Goal: Task Accomplishment & Management: Use online tool/utility

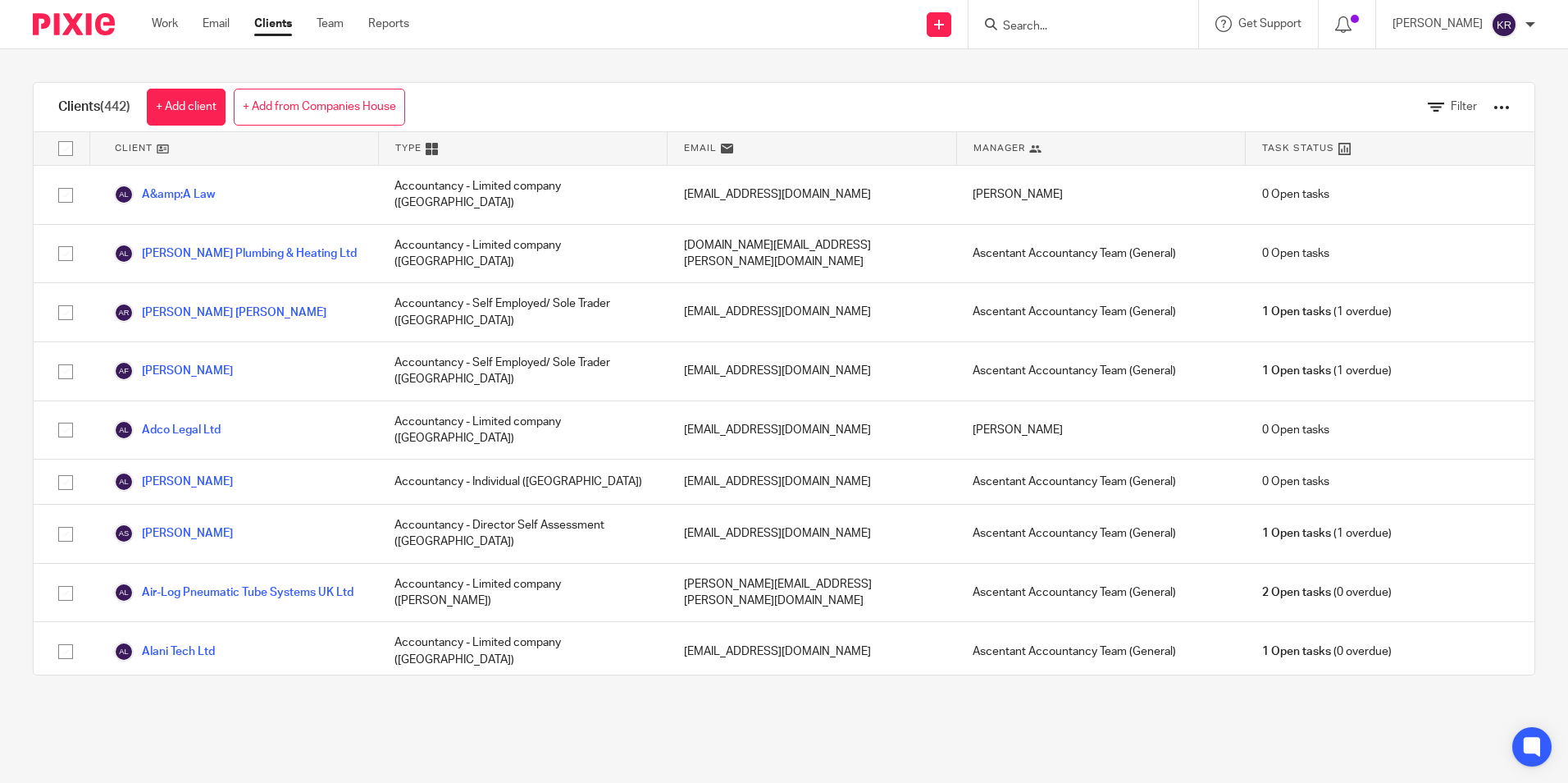
drag, startPoint x: 0, startPoint y: 0, endPoint x: 1077, endPoint y: 26, distance: 1077.3
click at [1077, 26] on input "Search" at bounding box center [1075, 28] width 148 height 15
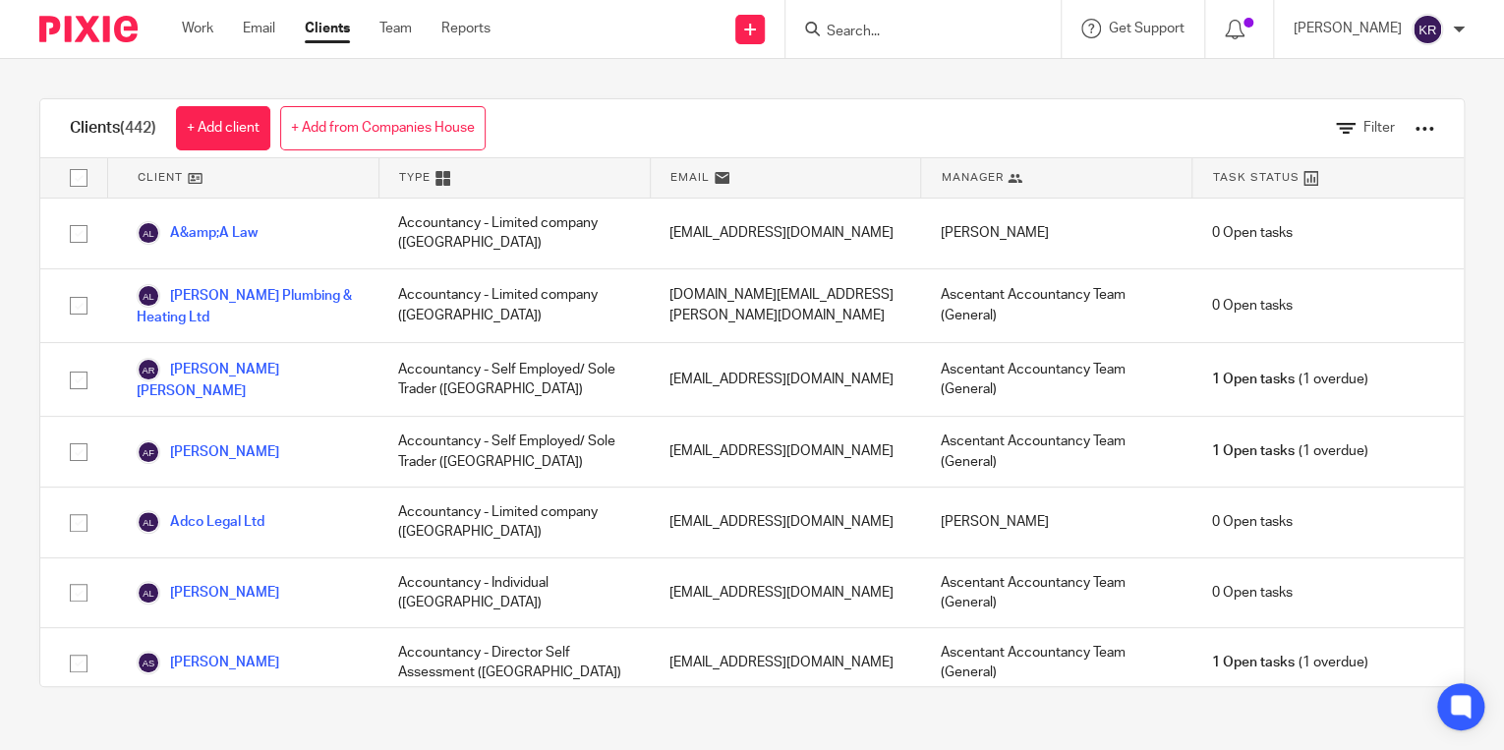
click at [909, 29] on input "Search" at bounding box center [913, 33] width 177 height 18
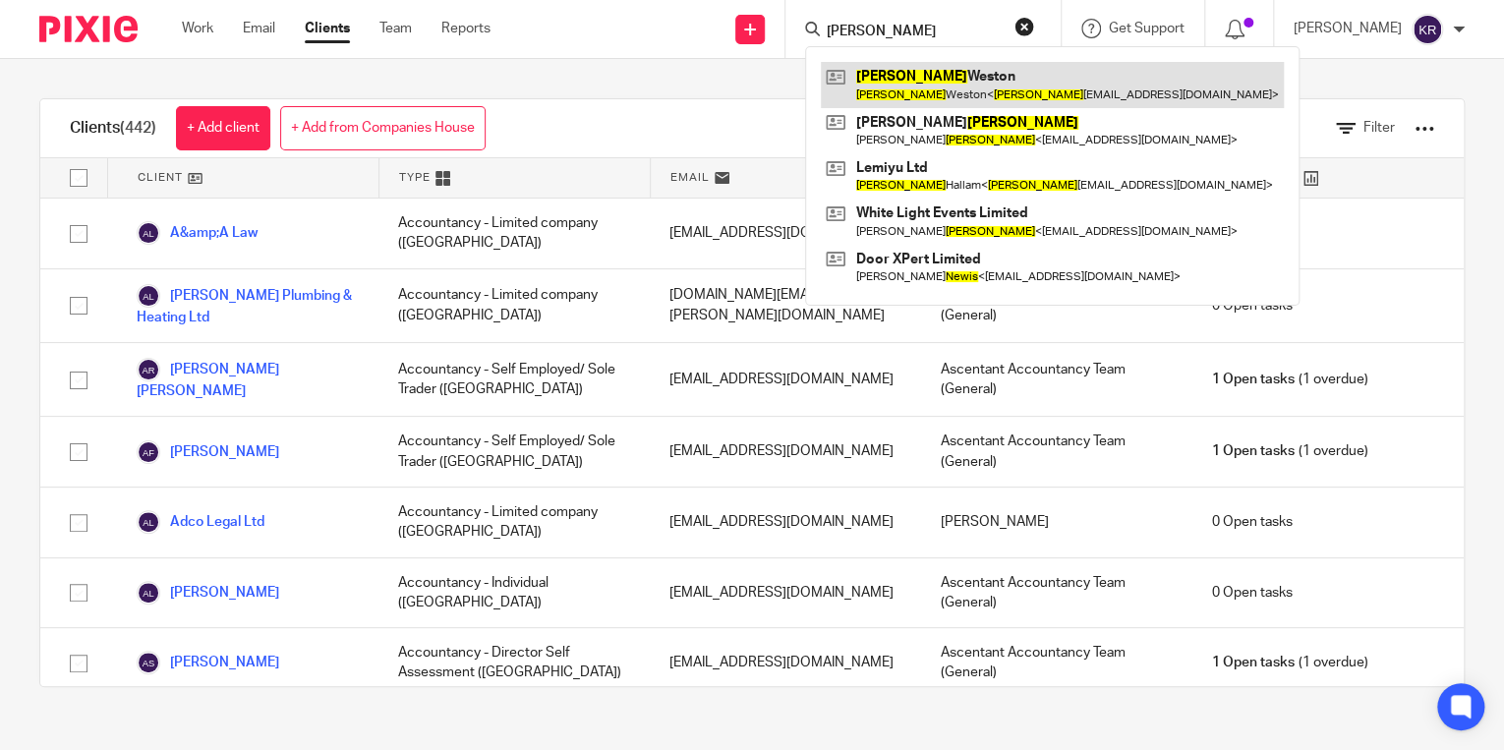
type input "LEWIS"
click at [1004, 86] on link at bounding box center [1052, 84] width 463 height 45
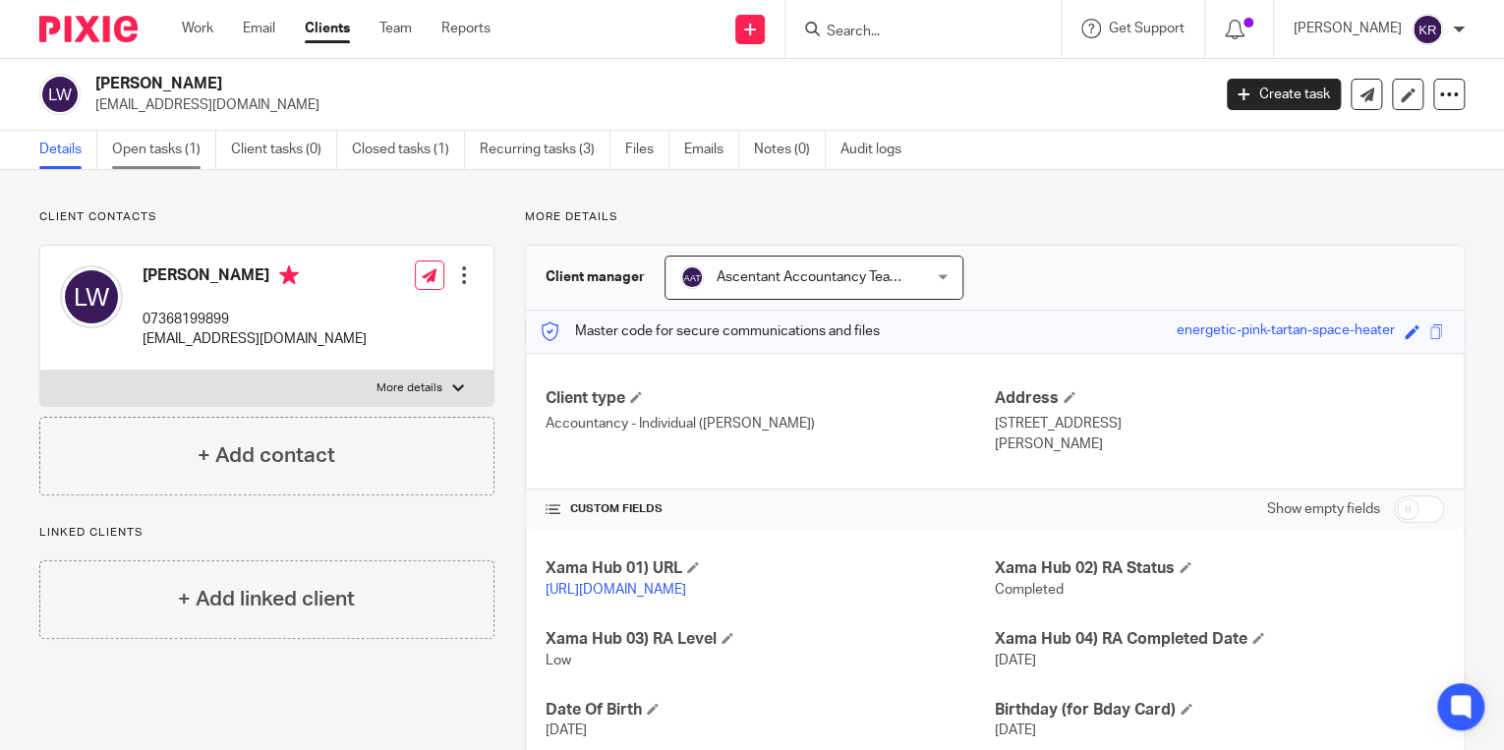
click at [150, 148] on link "Open tasks (1)" at bounding box center [164, 150] width 104 height 38
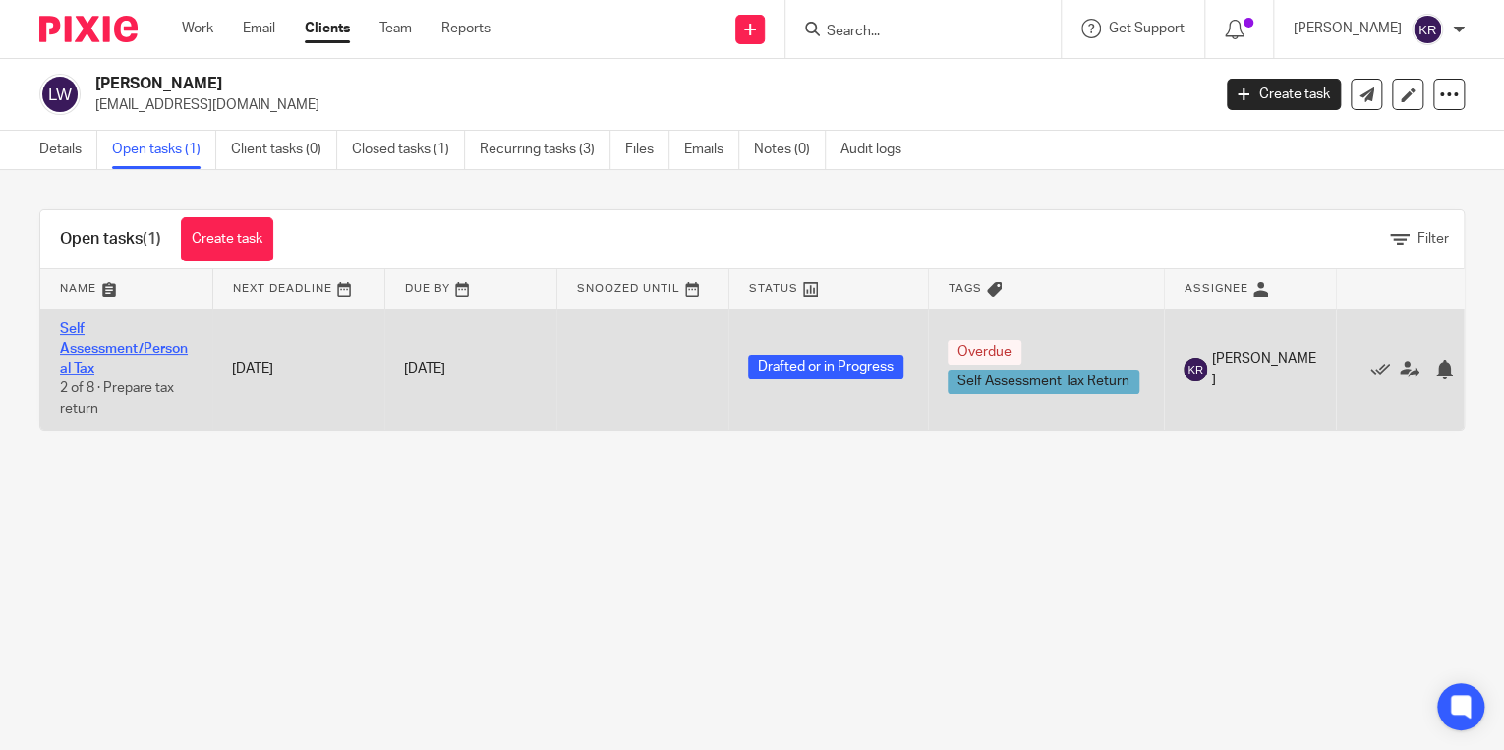
click at [126, 346] on link "Self Assessment/Personal Tax" at bounding box center [124, 349] width 128 height 54
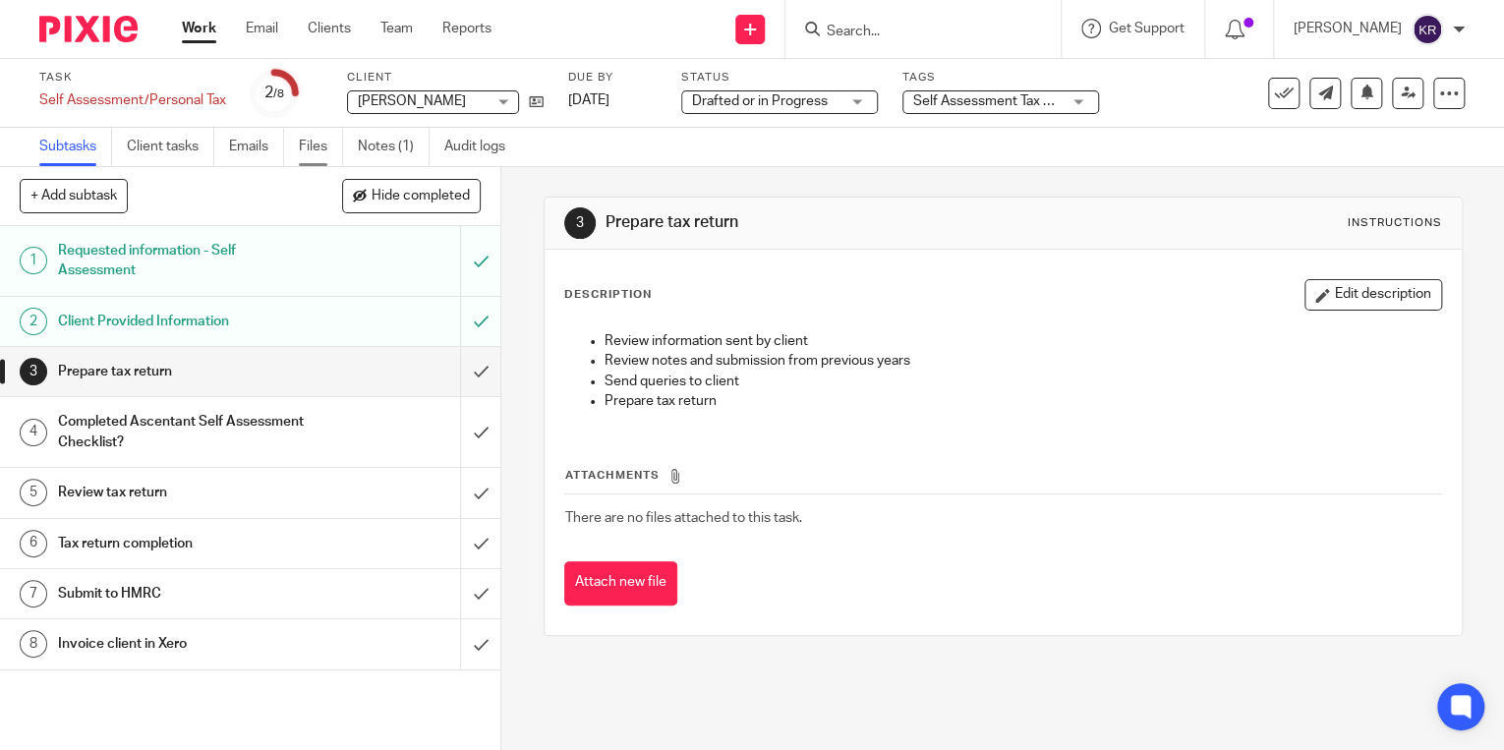
click at [313, 134] on link "Files" at bounding box center [321, 147] width 44 height 38
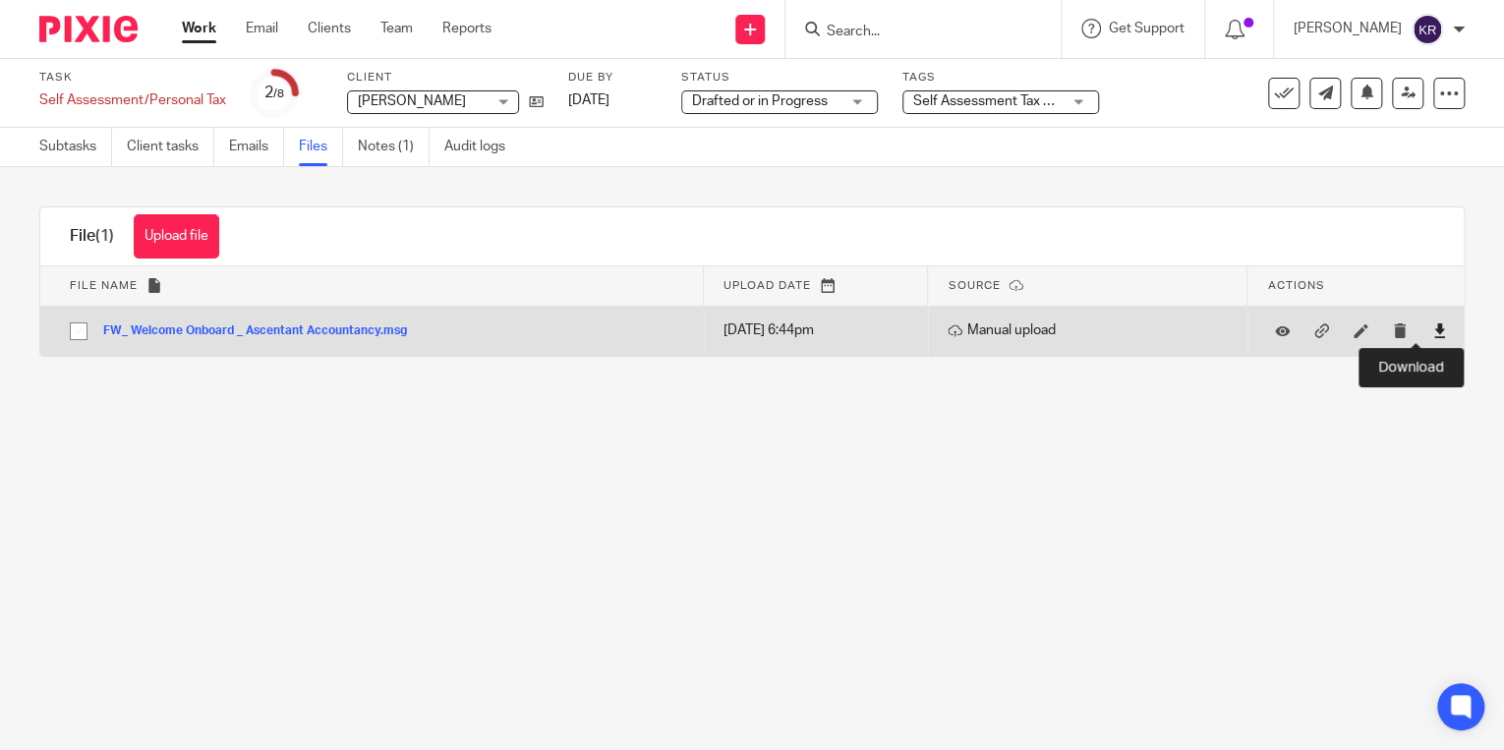
click at [1432, 329] on icon at bounding box center [1439, 330] width 15 height 15
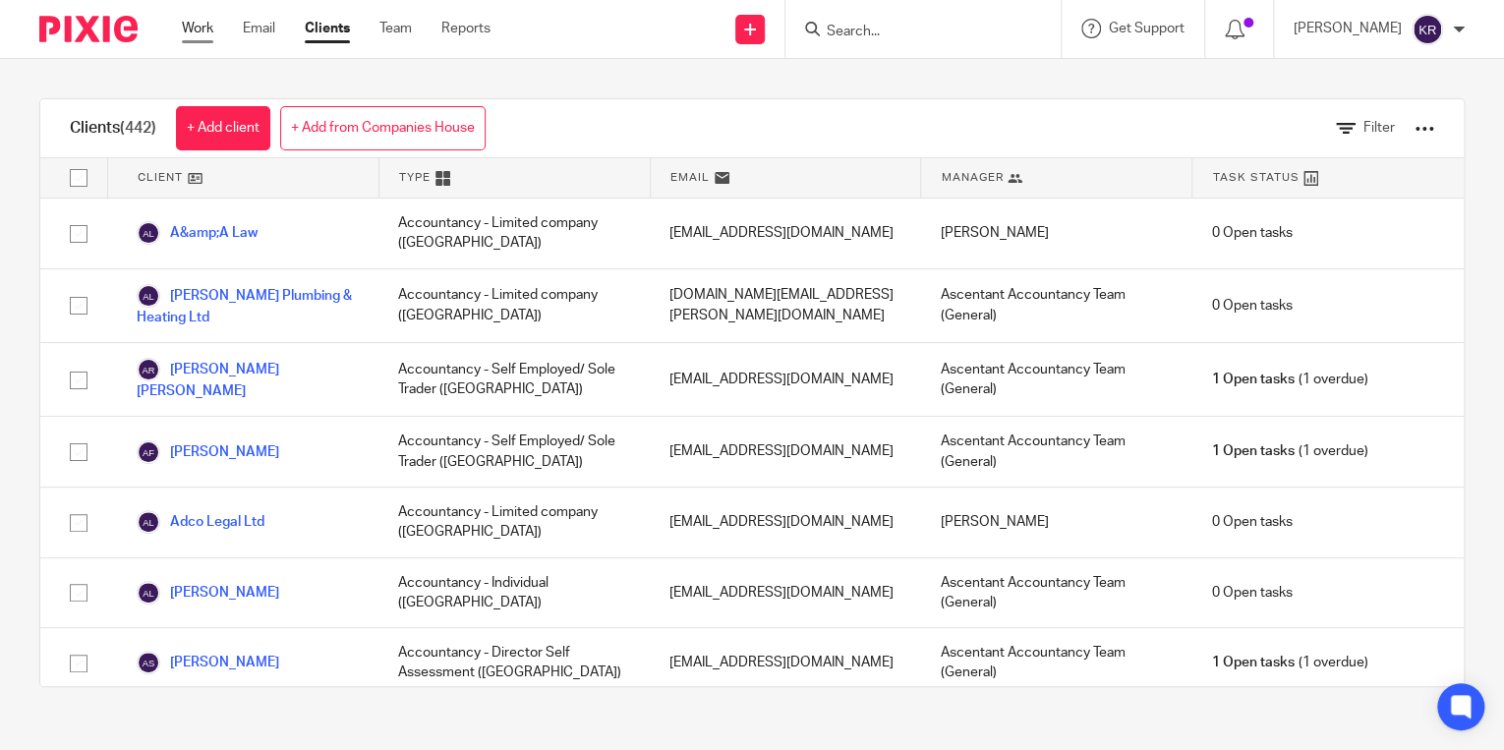
click at [193, 24] on link "Work" at bounding box center [197, 29] width 31 height 20
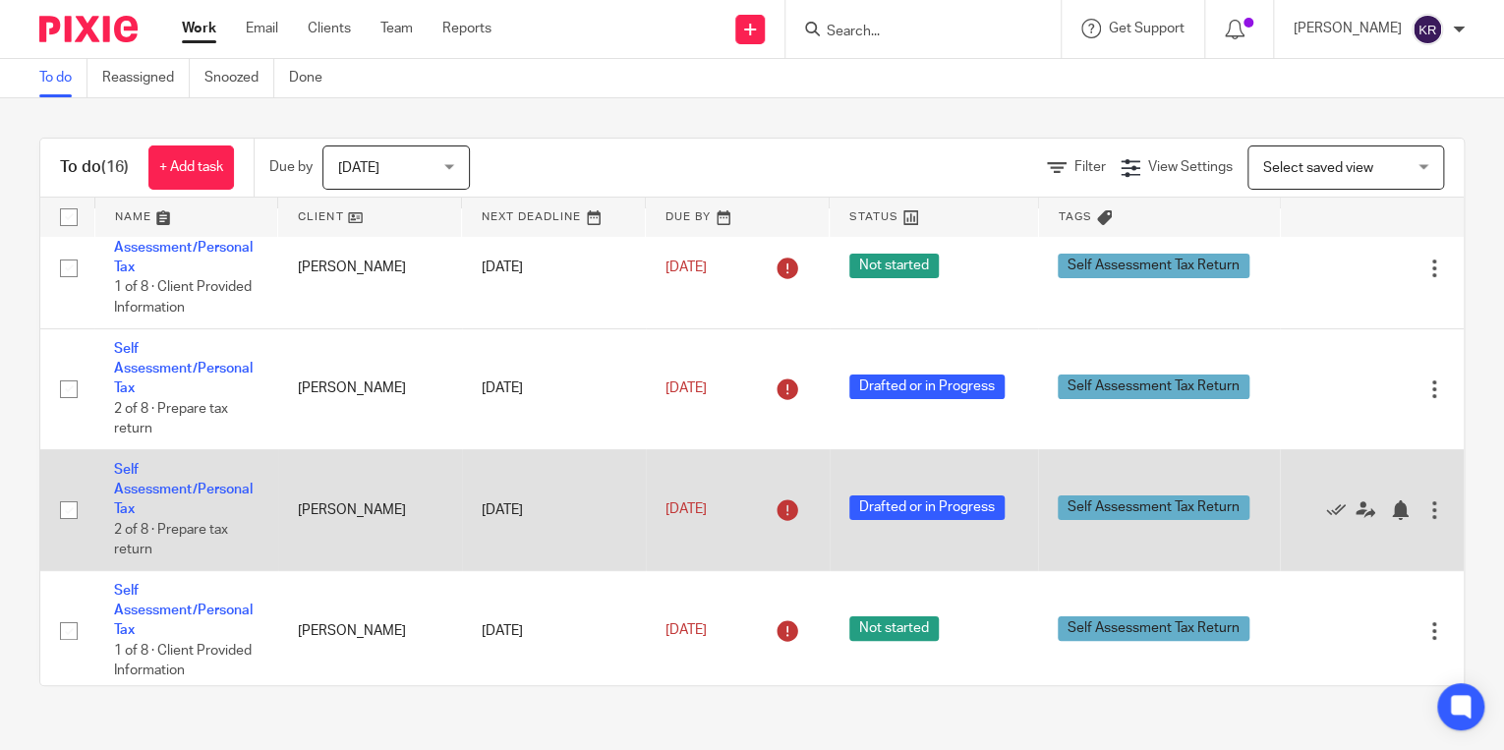
scroll to position [79, 0]
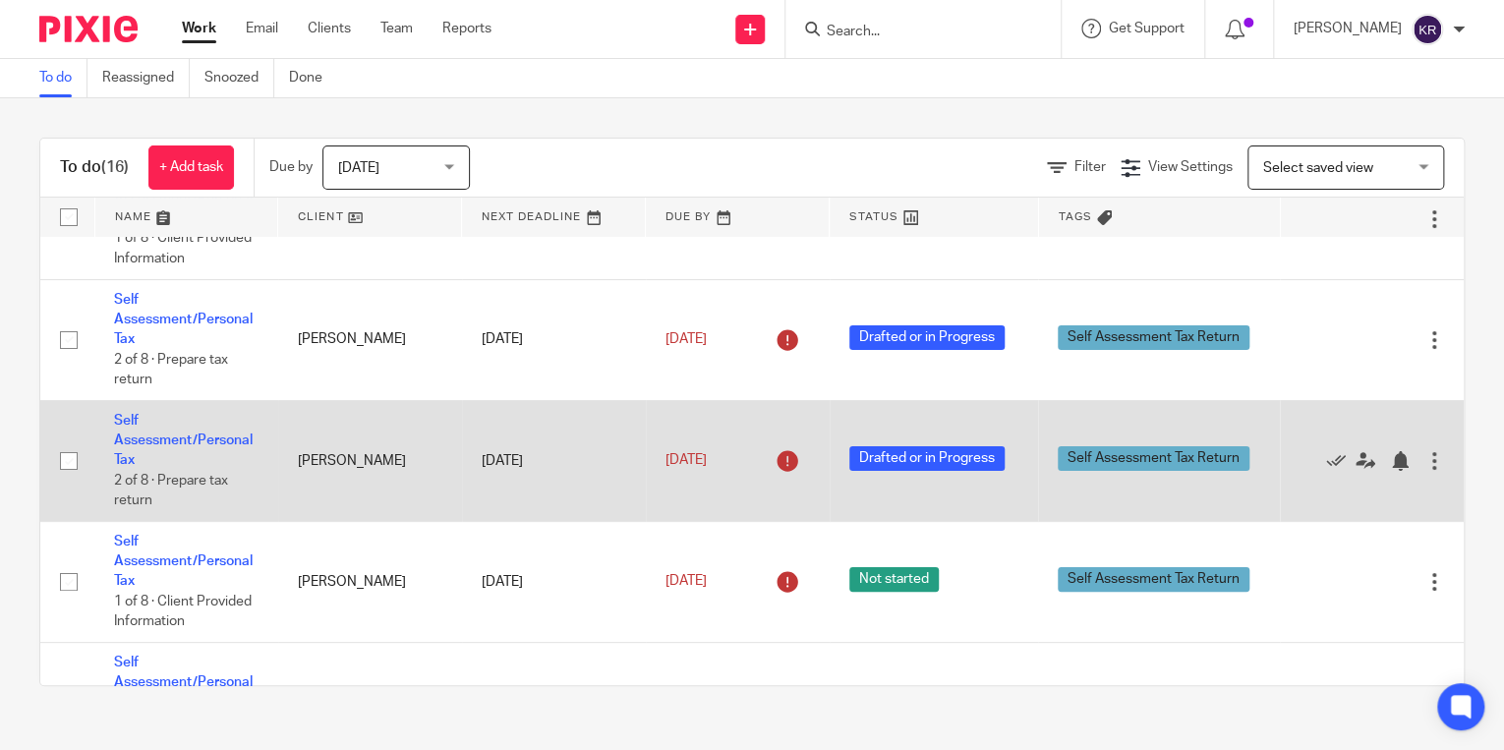
click at [395, 472] on td "[PERSON_NAME]" at bounding box center [370, 460] width 184 height 121
click at [177, 443] on link "Self Assessment/Personal Tax" at bounding box center [183, 441] width 139 height 54
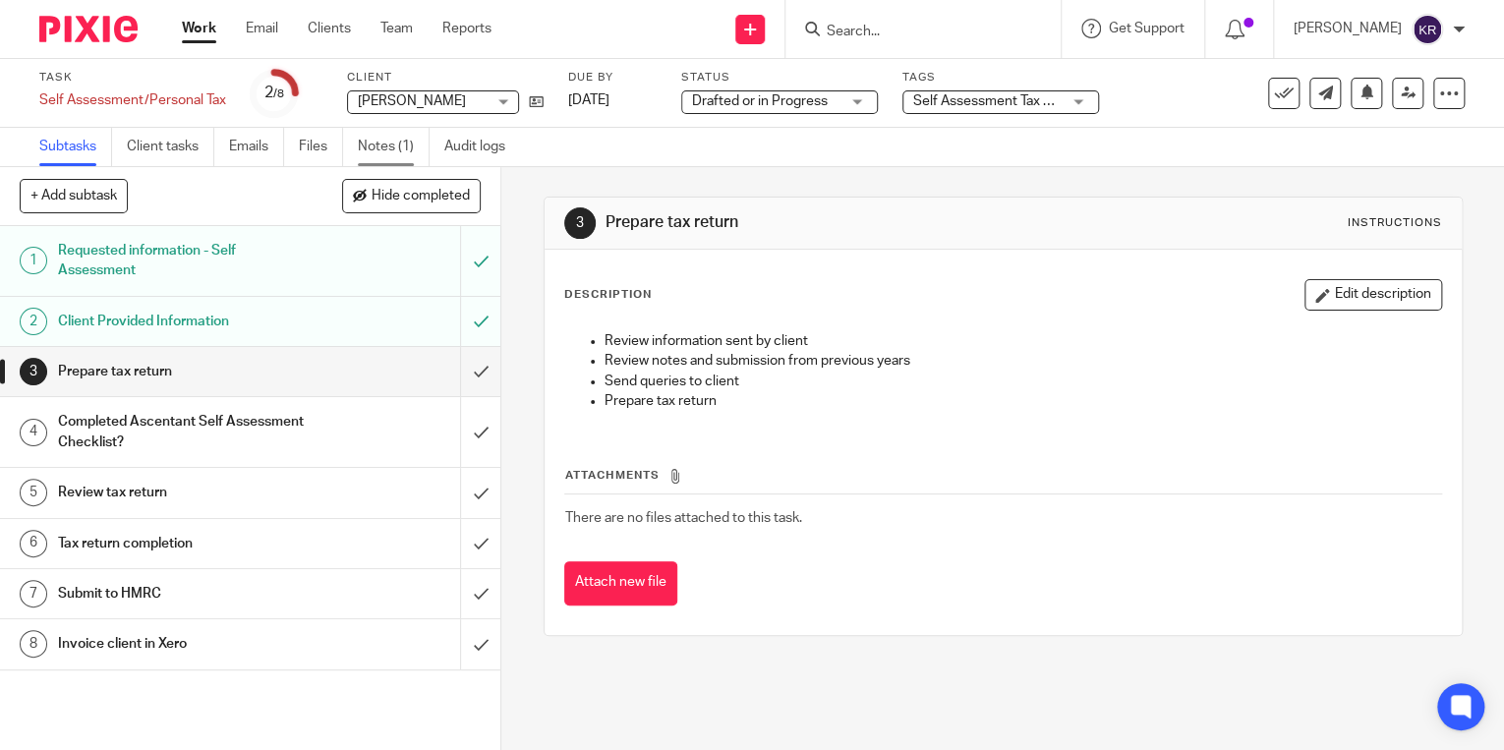
click at [371, 144] on link "Notes (1)" at bounding box center [394, 147] width 72 height 38
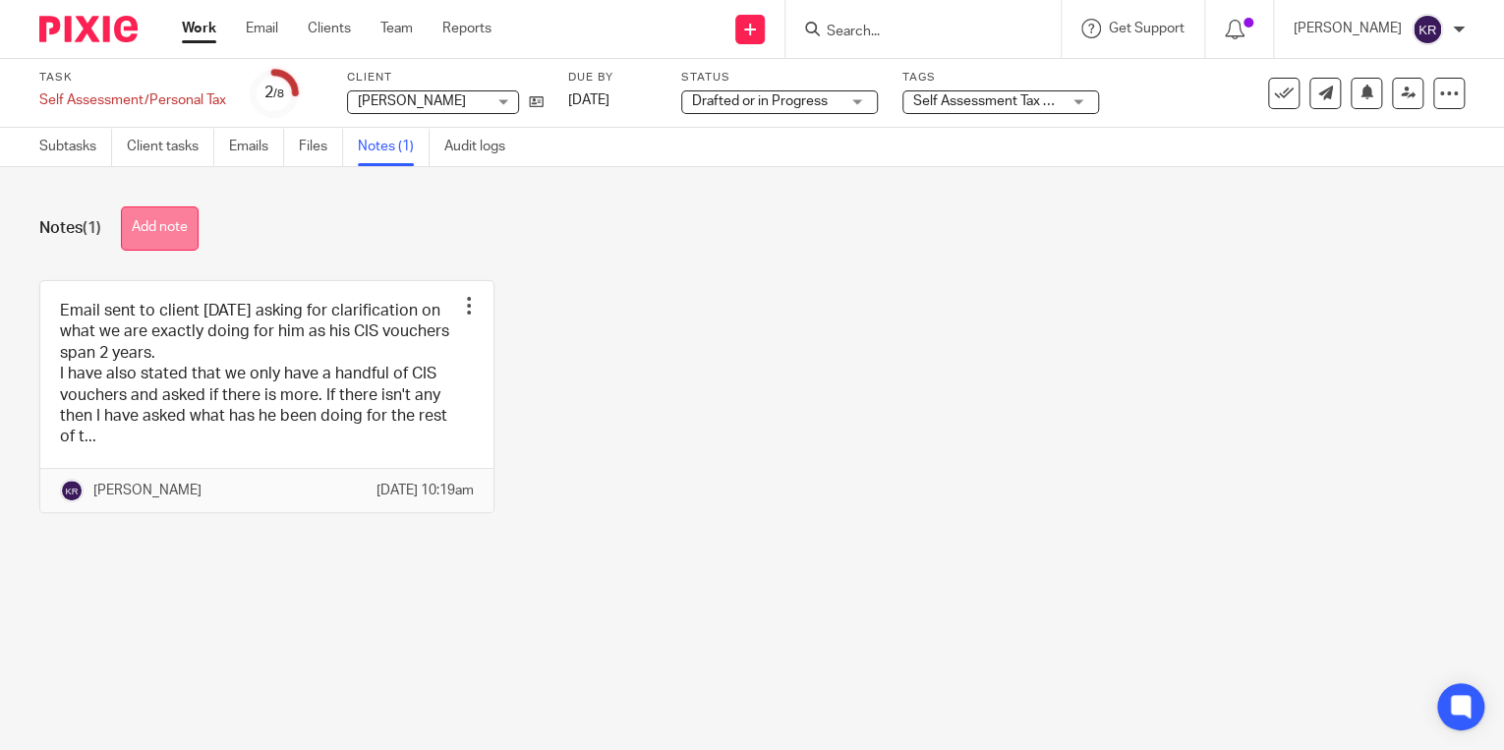
click at [153, 229] on button "Add note" at bounding box center [160, 228] width 78 height 44
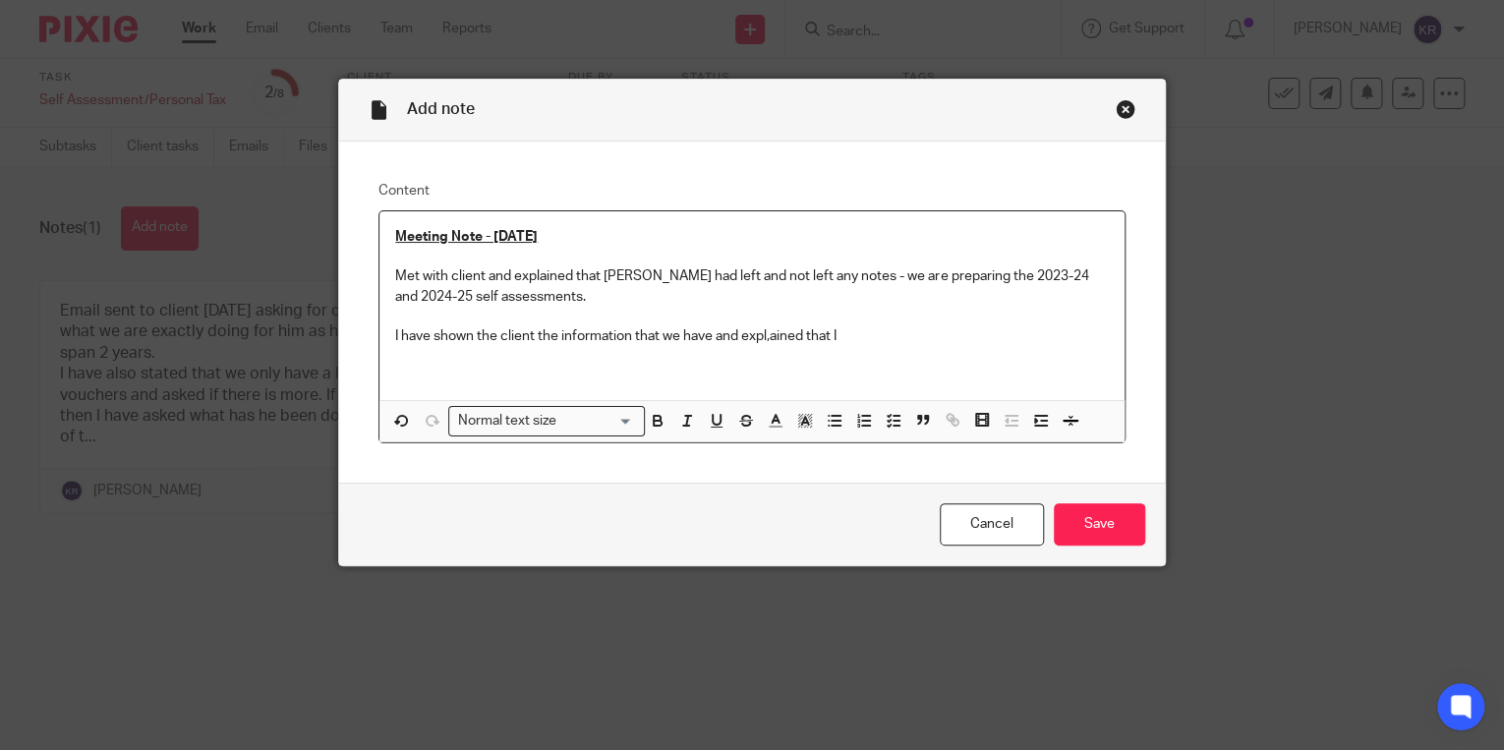
click at [767, 330] on p "I have shown the client the information that we have and expl,ained that I" at bounding box center [752, 336] width 714 height 20
click at [850, 332] on p "I have shown the client the information that we have and explained that I" at bounding box center [752, 336] width 714 height 20
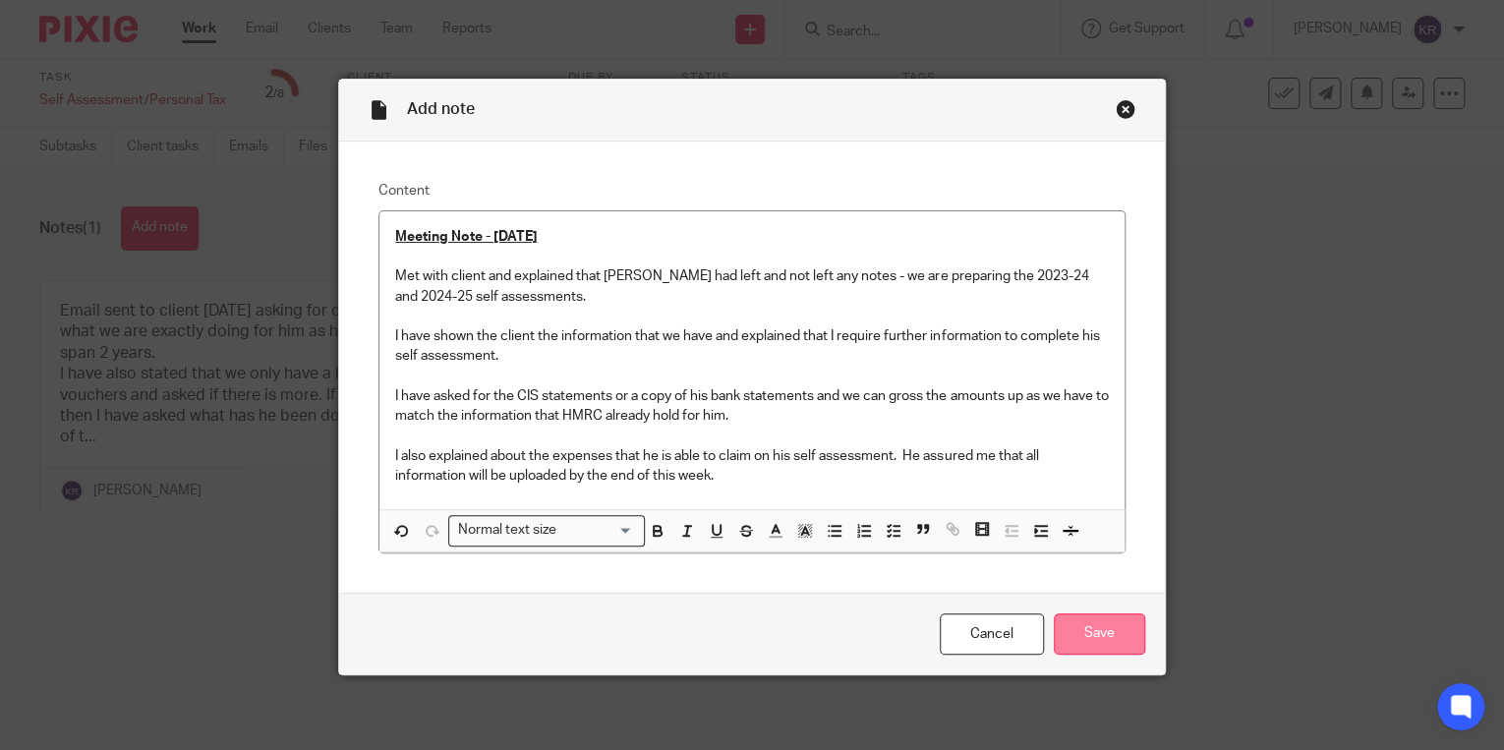
click at [1086, 631] on input "Save" at bounding box center [1099, 634] width 91 height 42
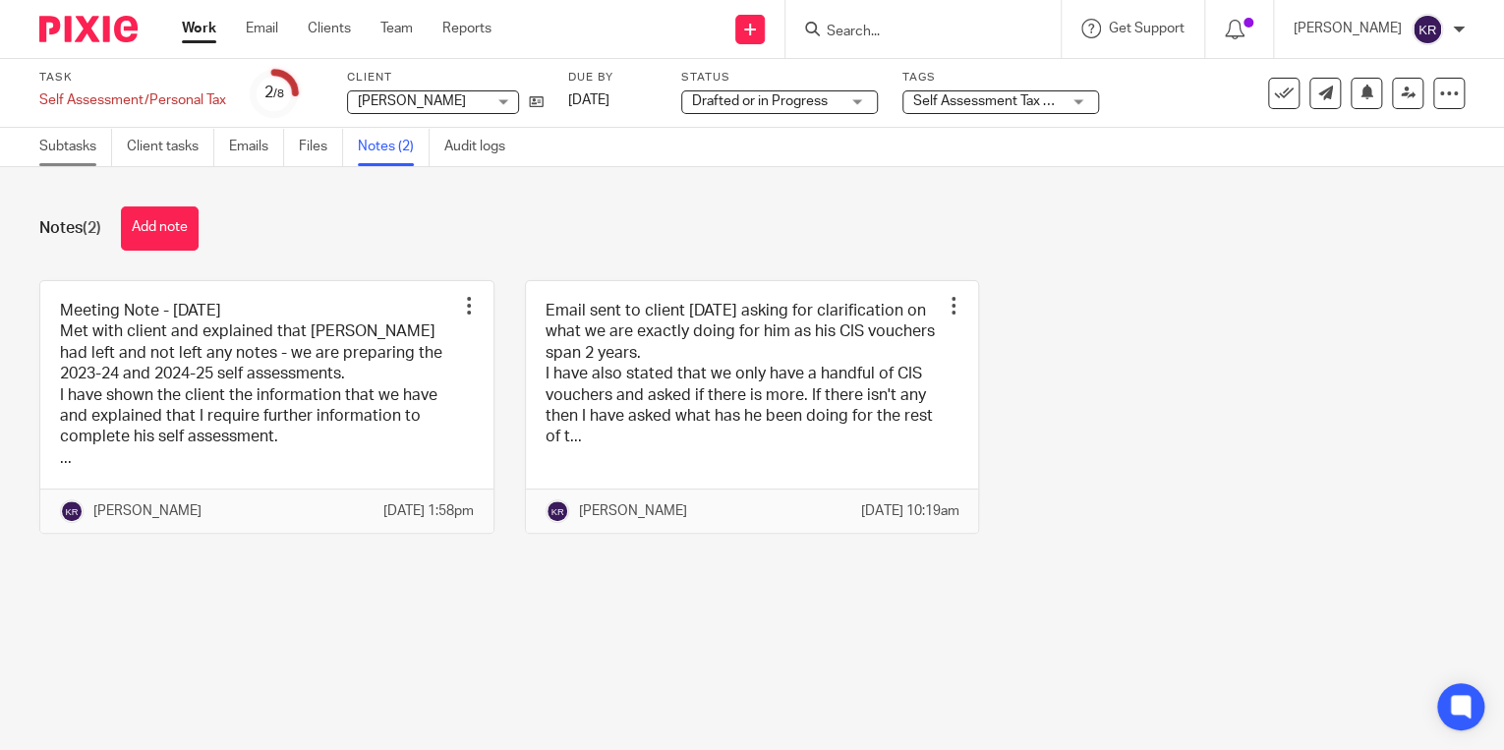
click at [63, 141] on link "Subtasks" at bounding box center [75, 147] width 73 height 38
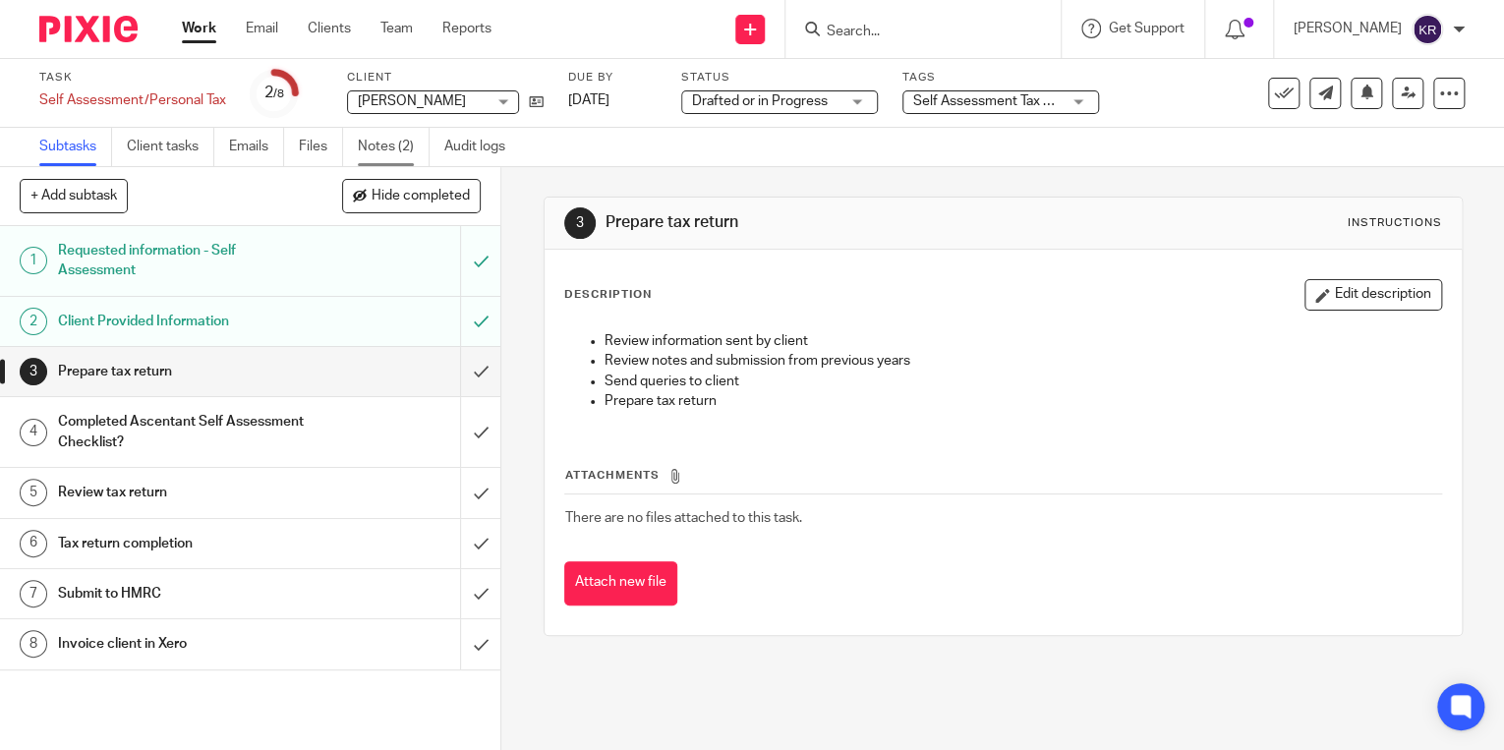
click at [393, 151] on link "Notes (2)" at bounding box center [394, 147] width 72 height 38
